Goal: Information Seeking & Learning: Find contact information

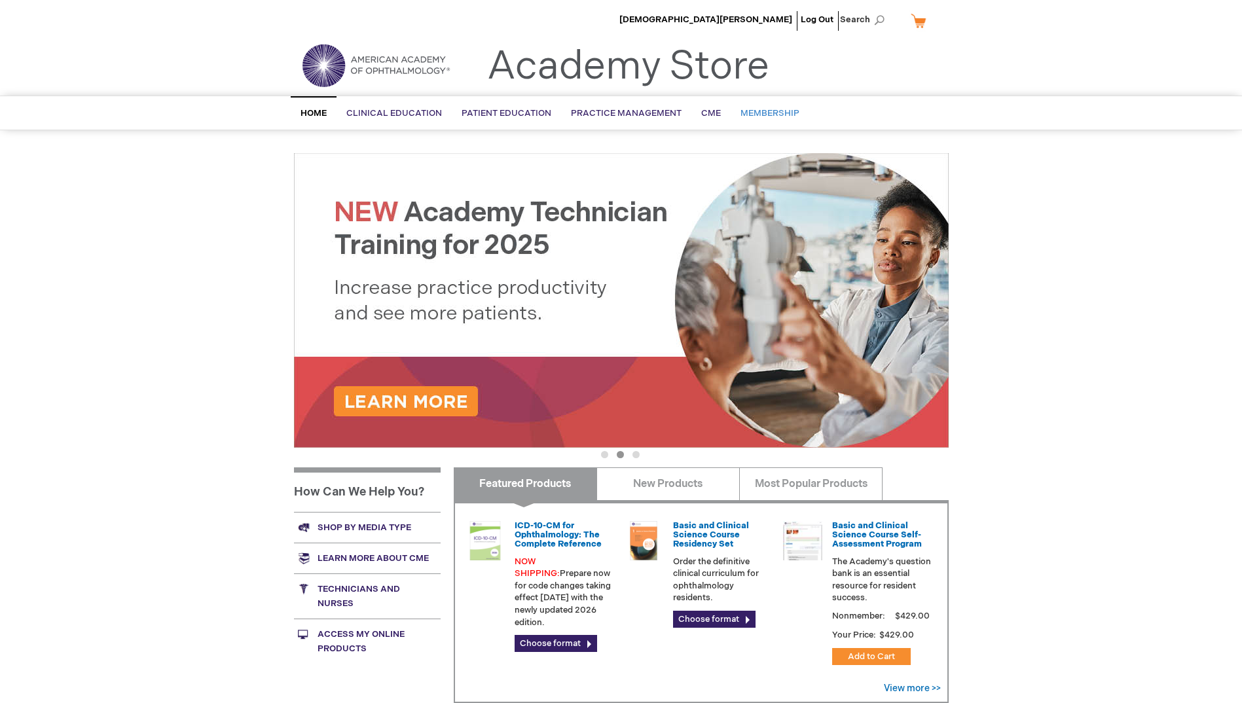
click at [767, 109] on span "Membership" at bounding box center [769, 113] width 59 height 10
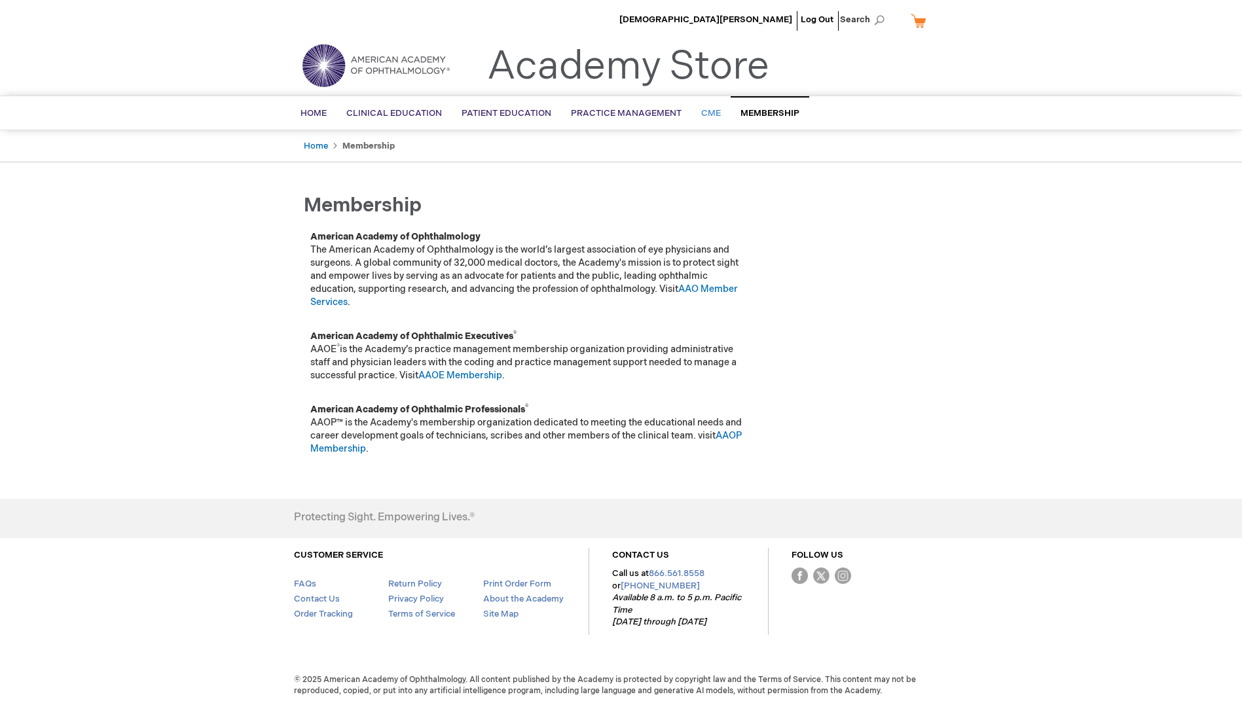
click at [704, 112] on span "CME" at bounding box center [711, 113] width 20 height 10
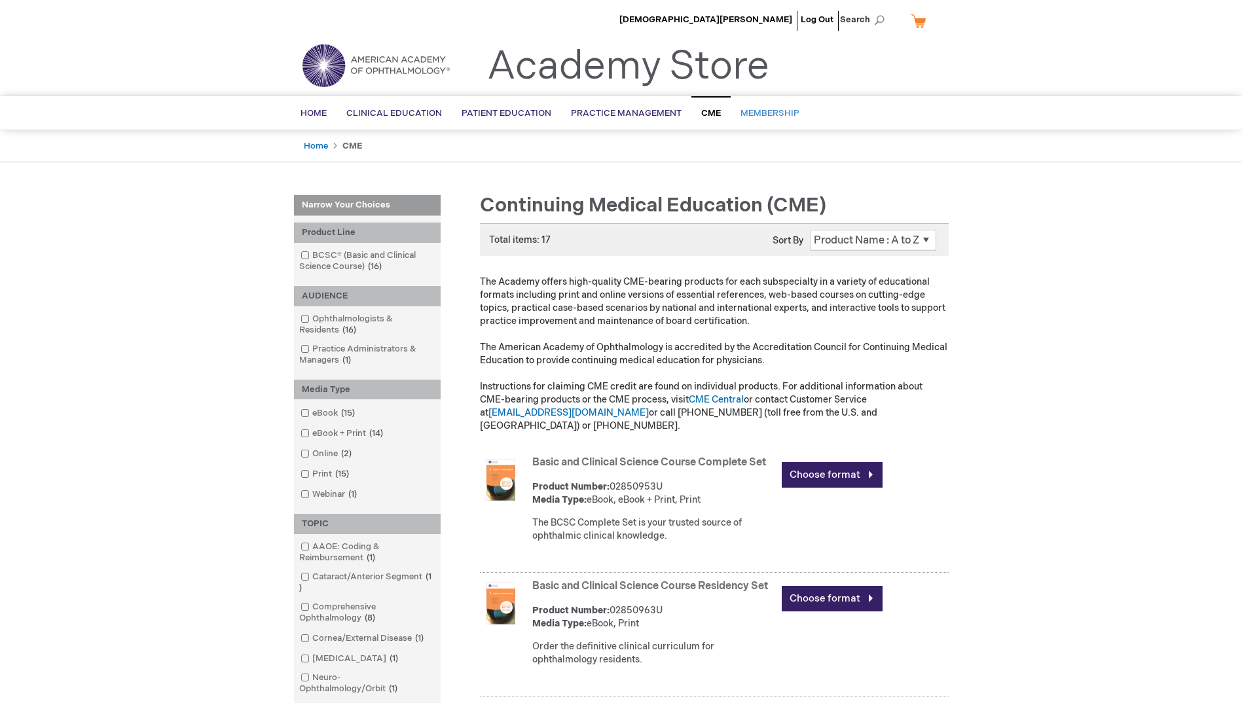
click at [755, 114] on span "Membership" at bounding box center [769, 113] width 59 height 10
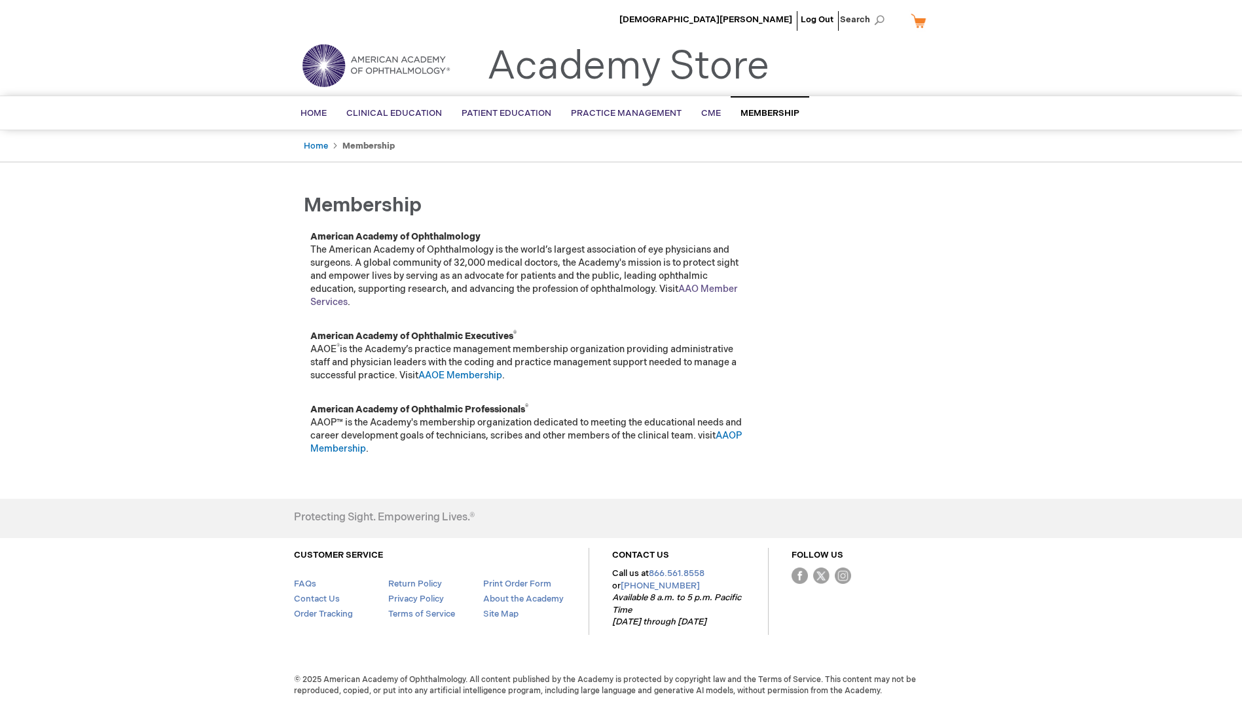
click at [332, 305] on link "AAO Member Services" at bounding box center [523, 295] width 427 height 24
